Goal: Task Accomplishment & Management: Manage account settings

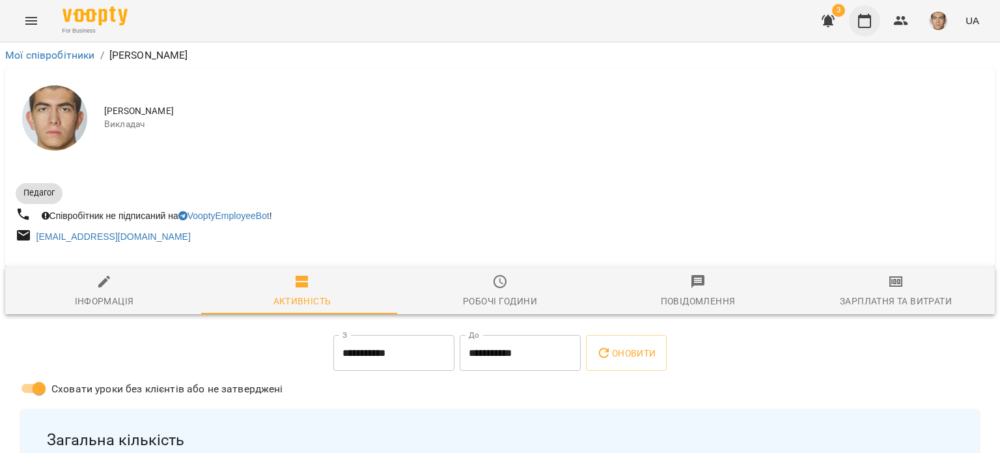
click at [872, 23] on icon "button" at bounding box center [865, 21] width 16 height 16
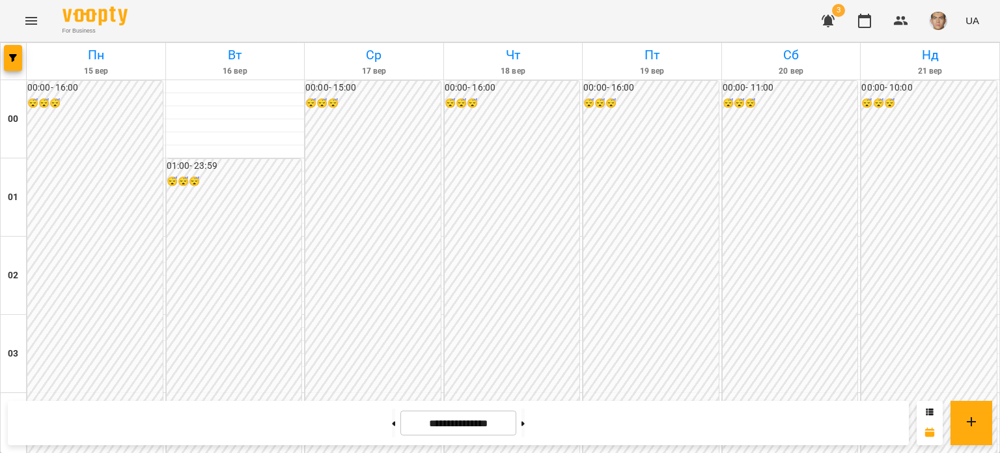
scroll to position [1237, 0]
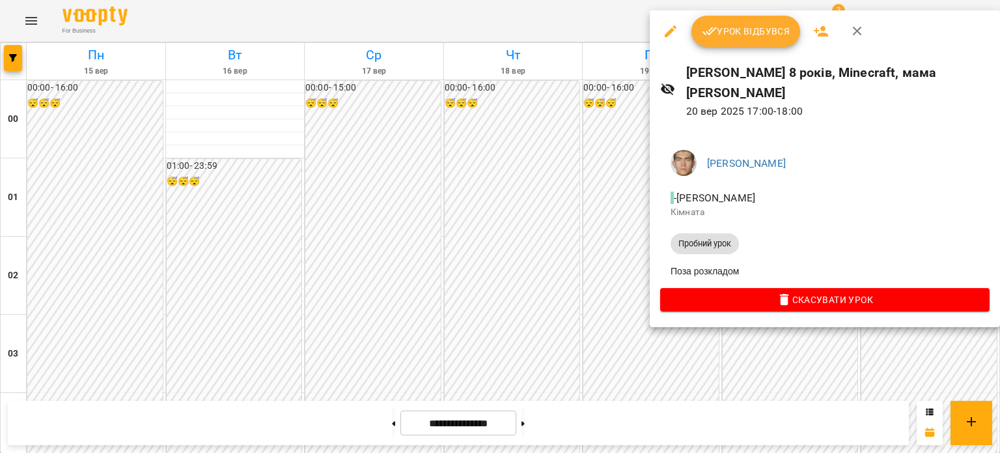
click at [649, 322] on div at bounding box center [500, 226] width 1000 height 453
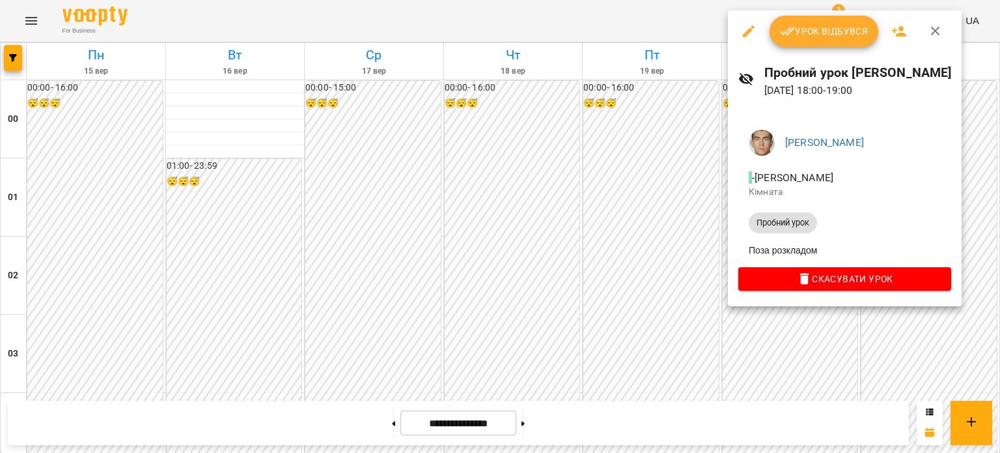
click at [810, 338] on div at bounding box center [500, 226] width 1000 height 453
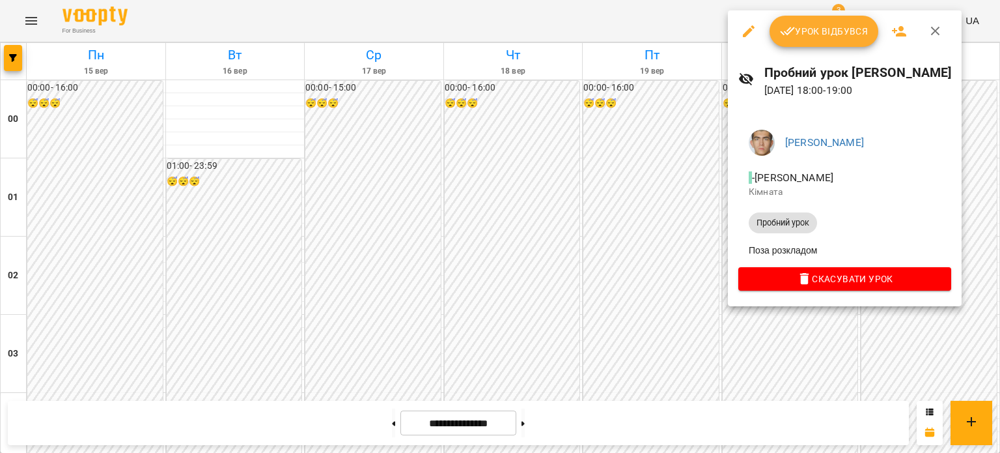
click at [817, 332] on div at bounding box center [500, 226] width 1000 height 453
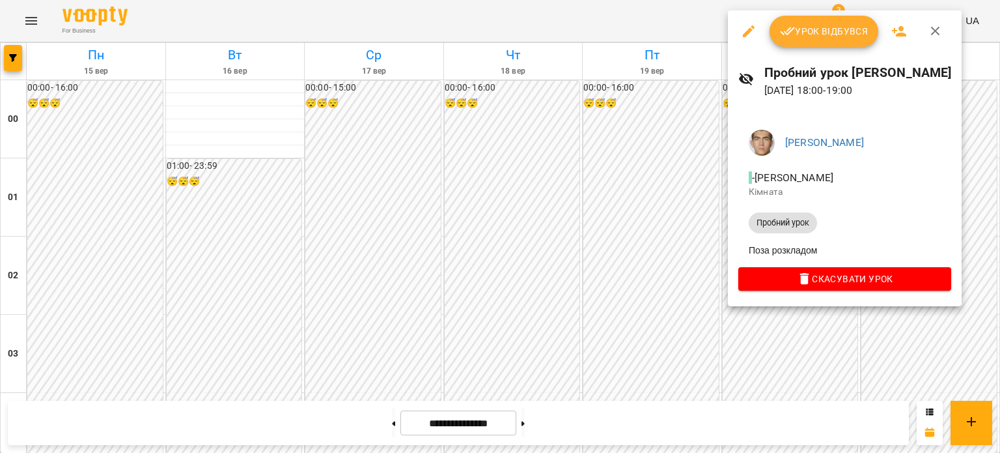
click at [873, 395] on div at bounding box center [500, 226] width 1000 height 453
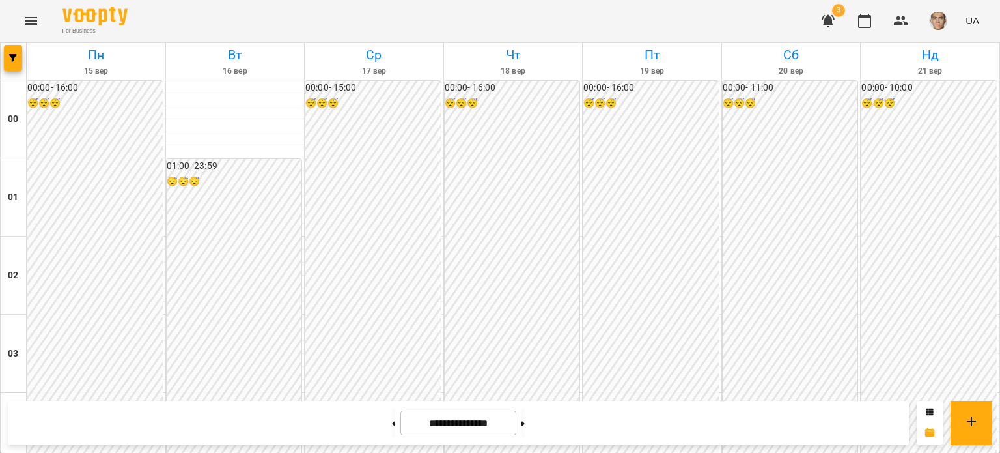
scroll to position [1107, 0]
